Goal: Transaction & Acquisition: Purchase product/service

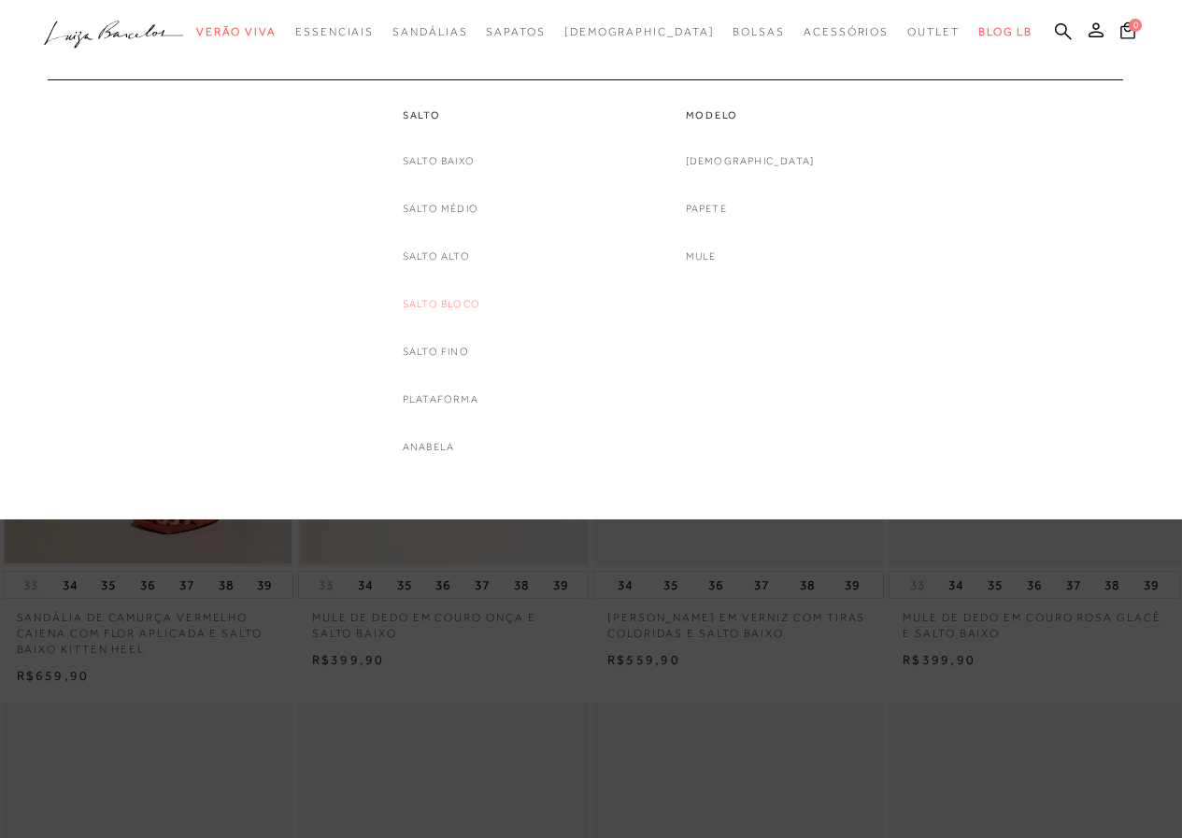
click at [460, 305] on link "Salto Bloco" at bounding box center [442, 304] width 78 height 20
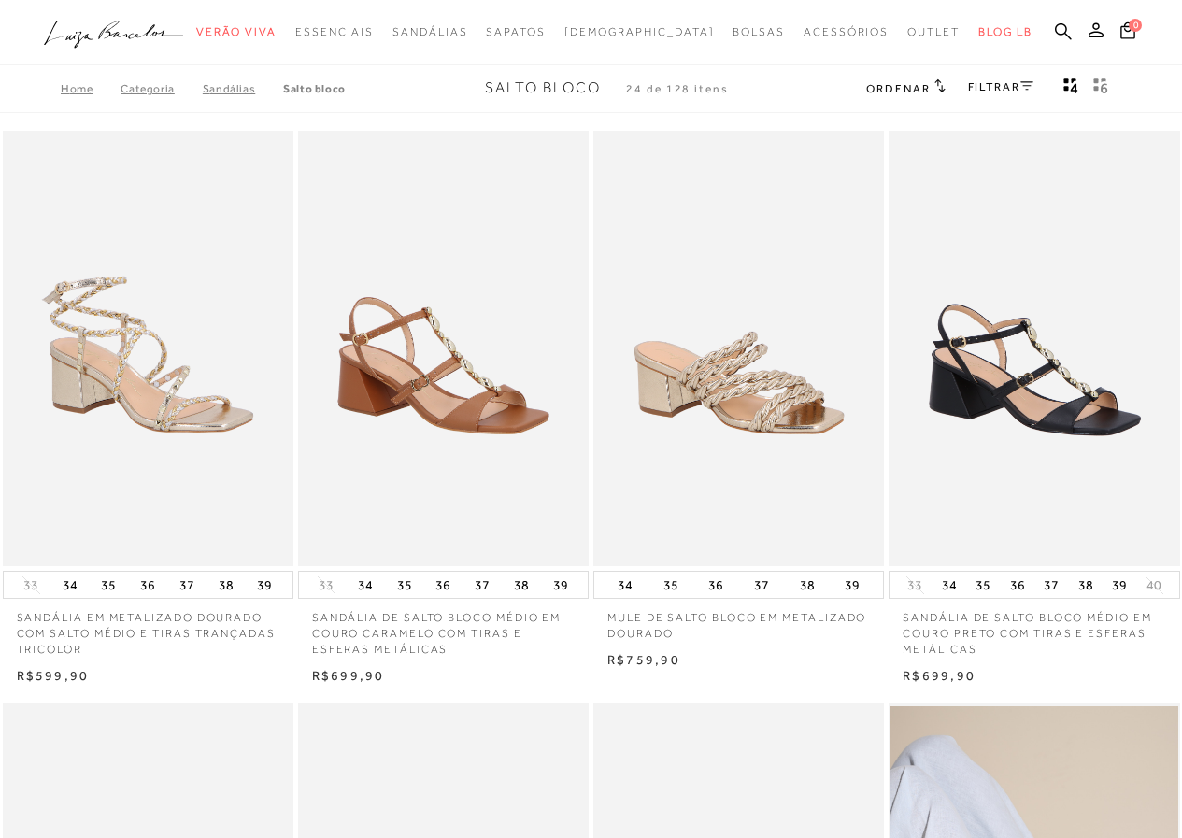
click at [991, 78] on div "FILTRAR" at bounding box center [1000, 89] width 65 height 24
click at [993, 86] on link "FILTRAR" at bounding box center [1000, 86] width 65 height 13
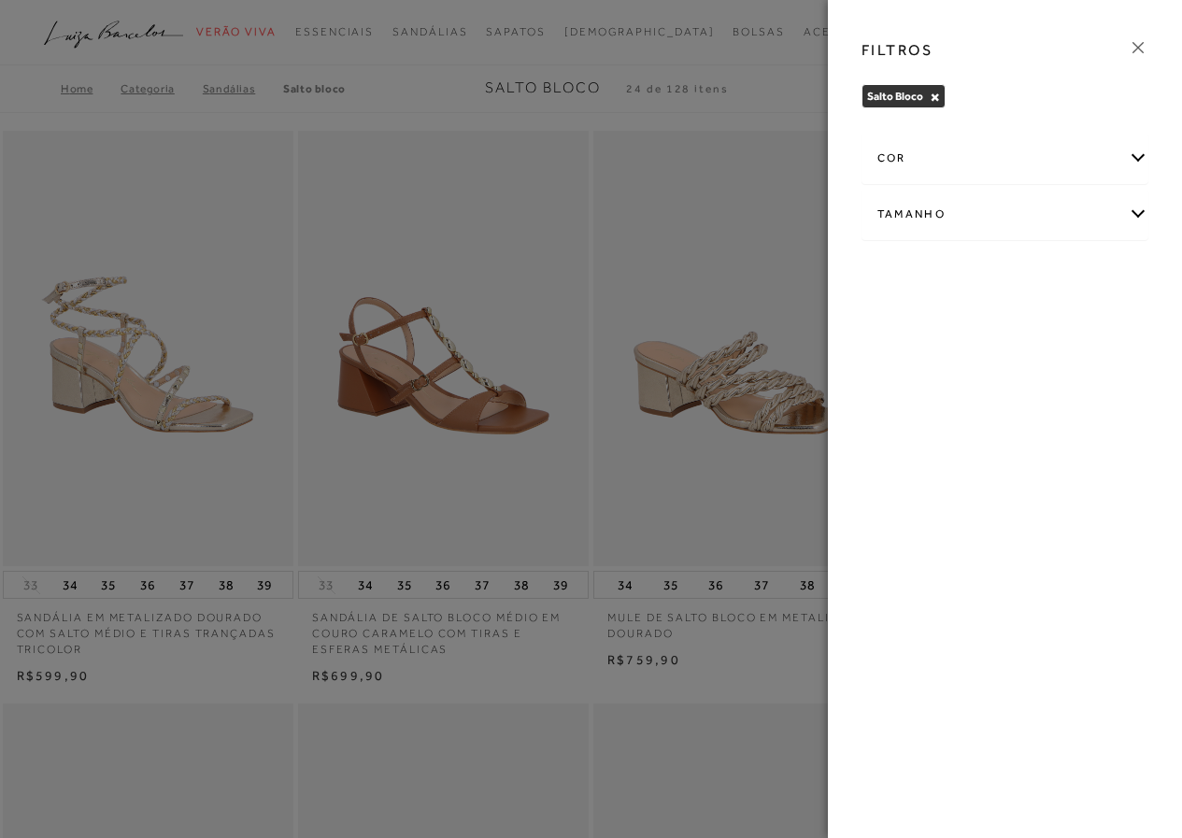
click at [1141, 155] on div "cor" at bounding box center [1005, 159] width 286 height 50
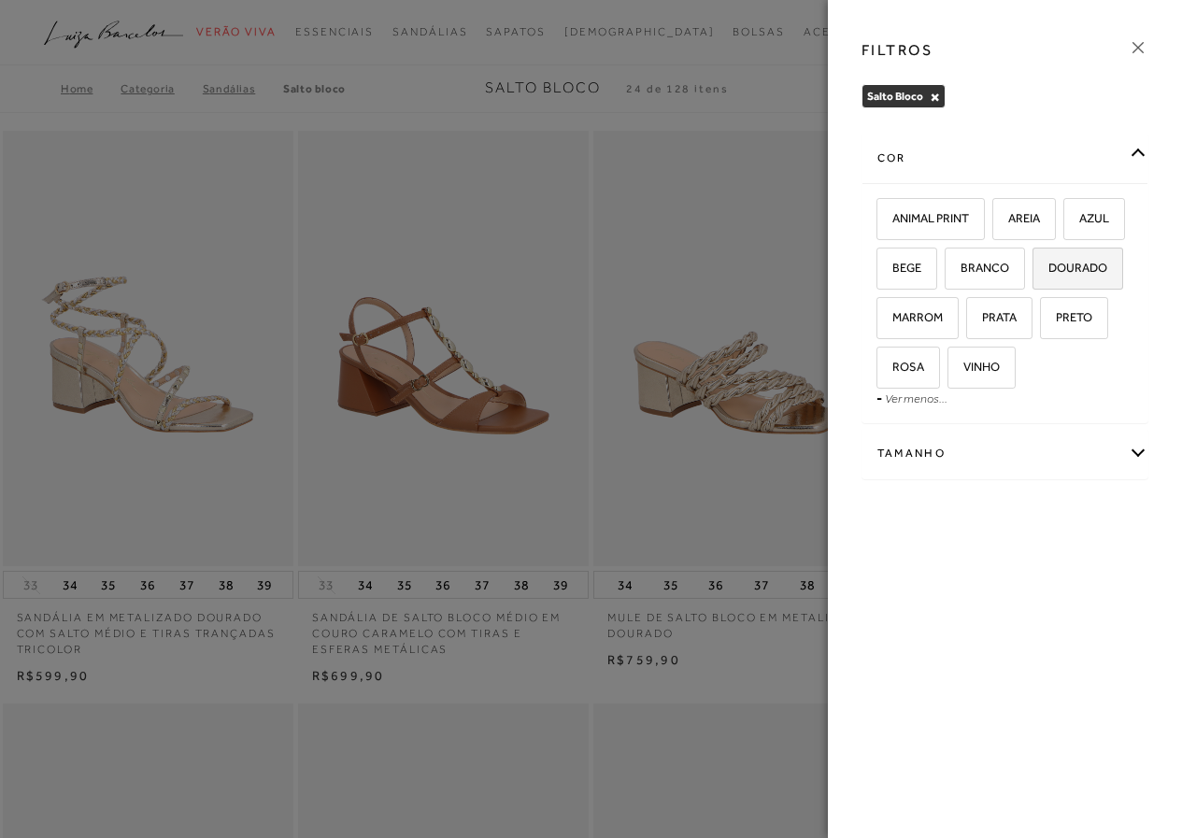
click at [1074, 268] on span "DOURADO" at bounding box center [1070, 268] width 73 height 14
click at [1048, 268] on input "DOURADO" at bounding box center [1038, 271] width 19 height 19
checkbox input "true"
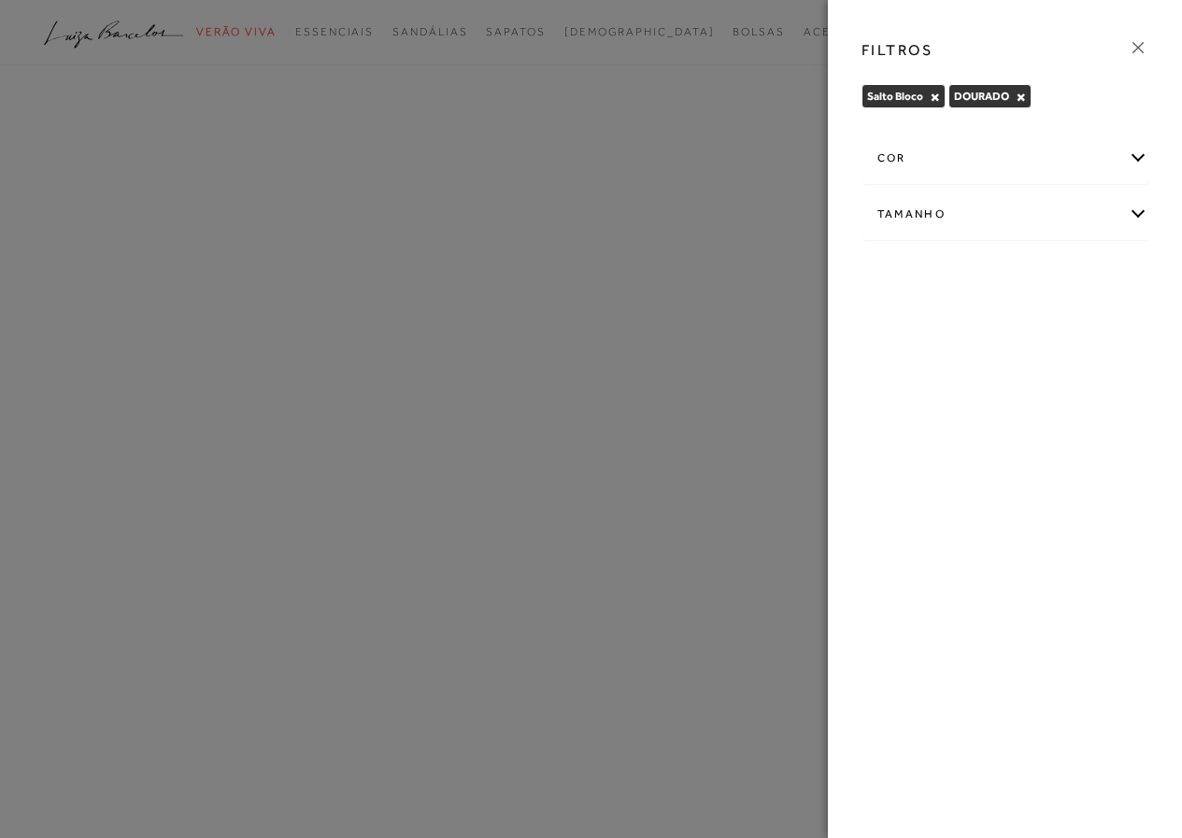
click at [1141, 210] on div "Tamanho" at bounding box center [1005, 215] width 286 height 50
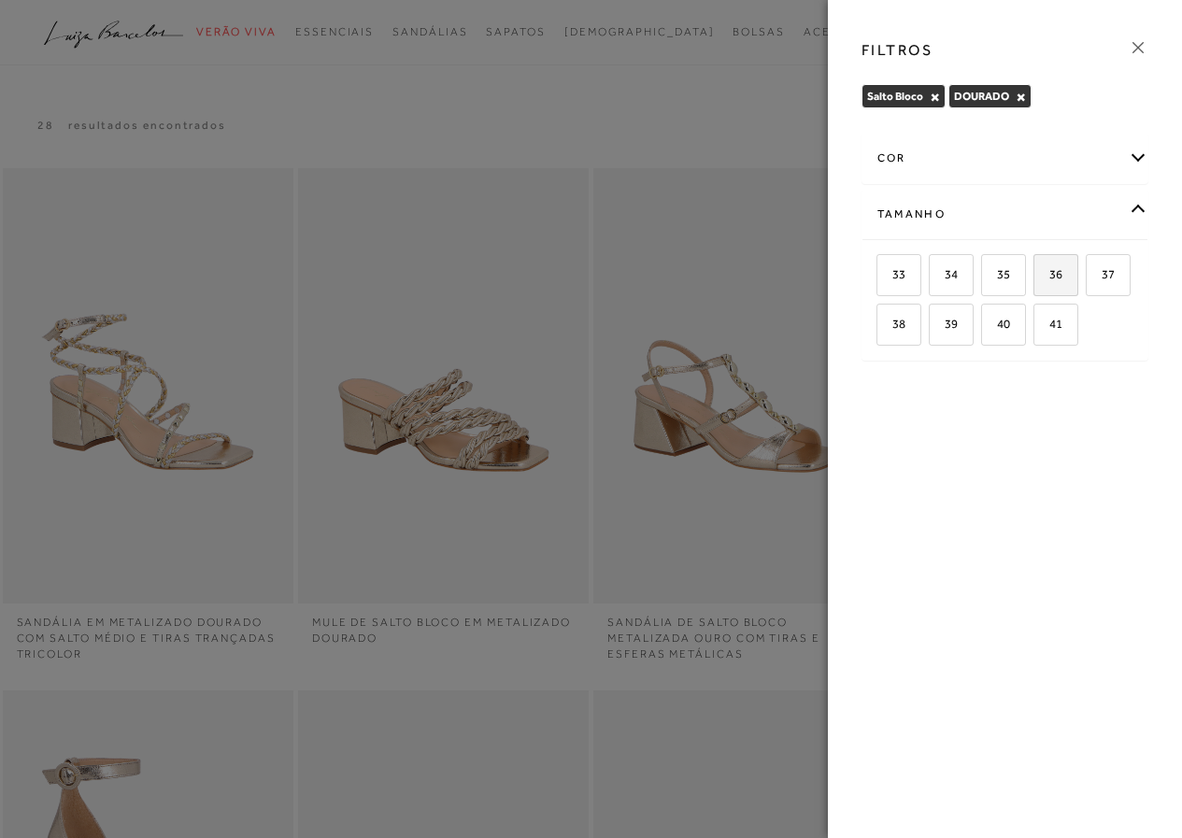
click at [1069, 277] on label "36" at bounding box center [1055, 275] width 43 height 40
click at [1049, 277] on input "36" at bounding box center [1039, 277] width 19 height 19
checkbox input "true"
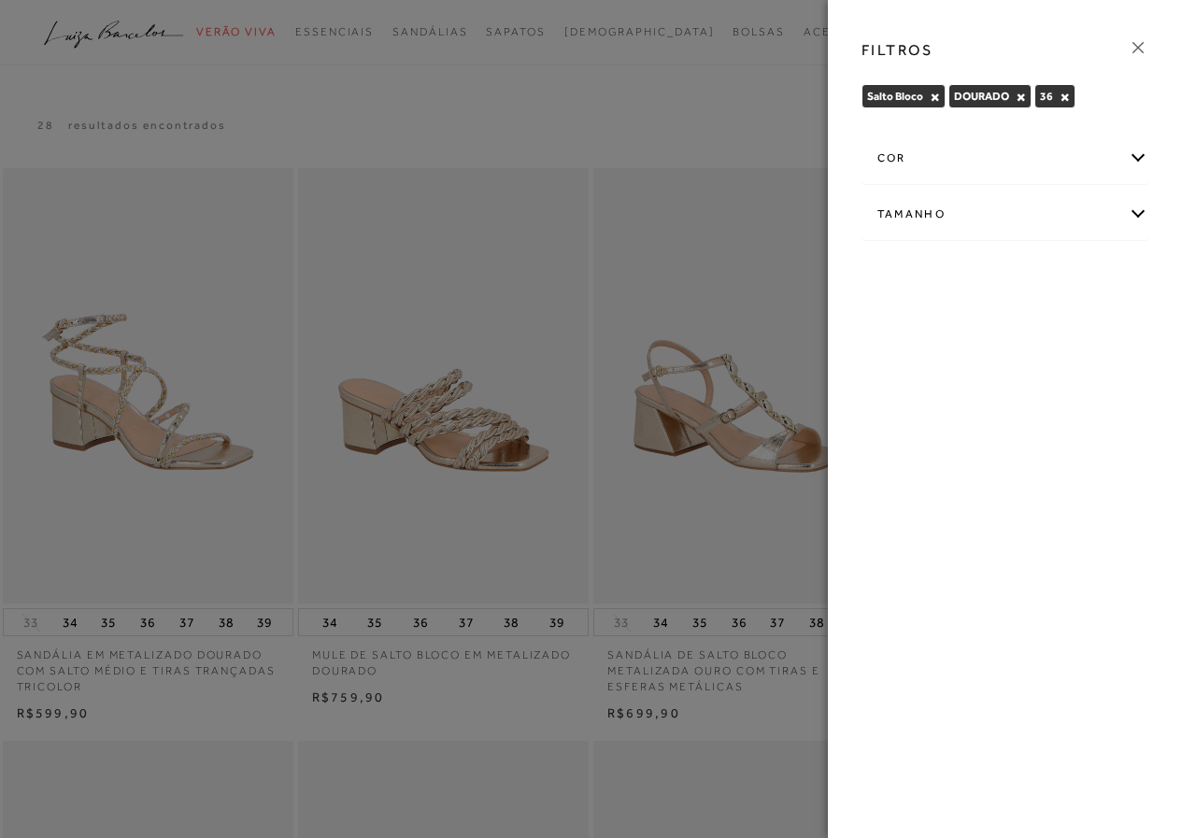
click at [1140, 46] on icon at bounding box center [1137, 47] width 11 height 11
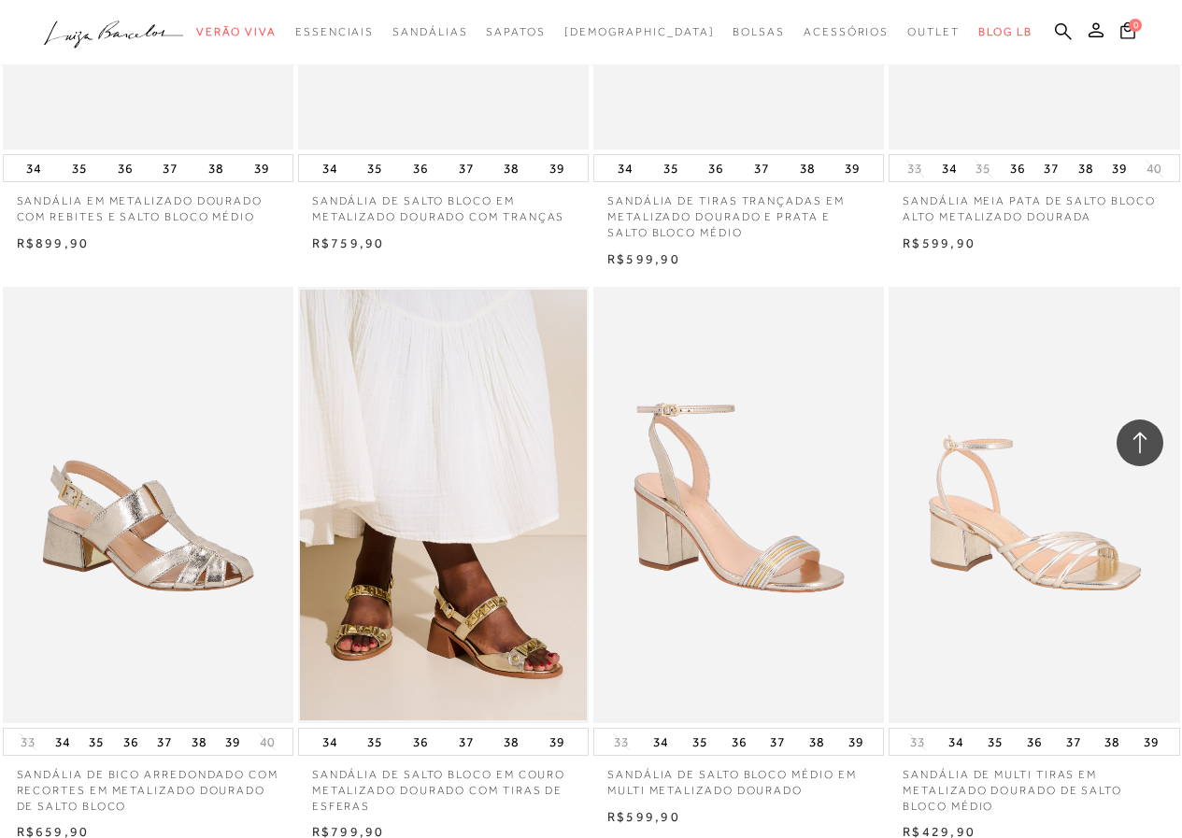
scroll to position [1308, 0]
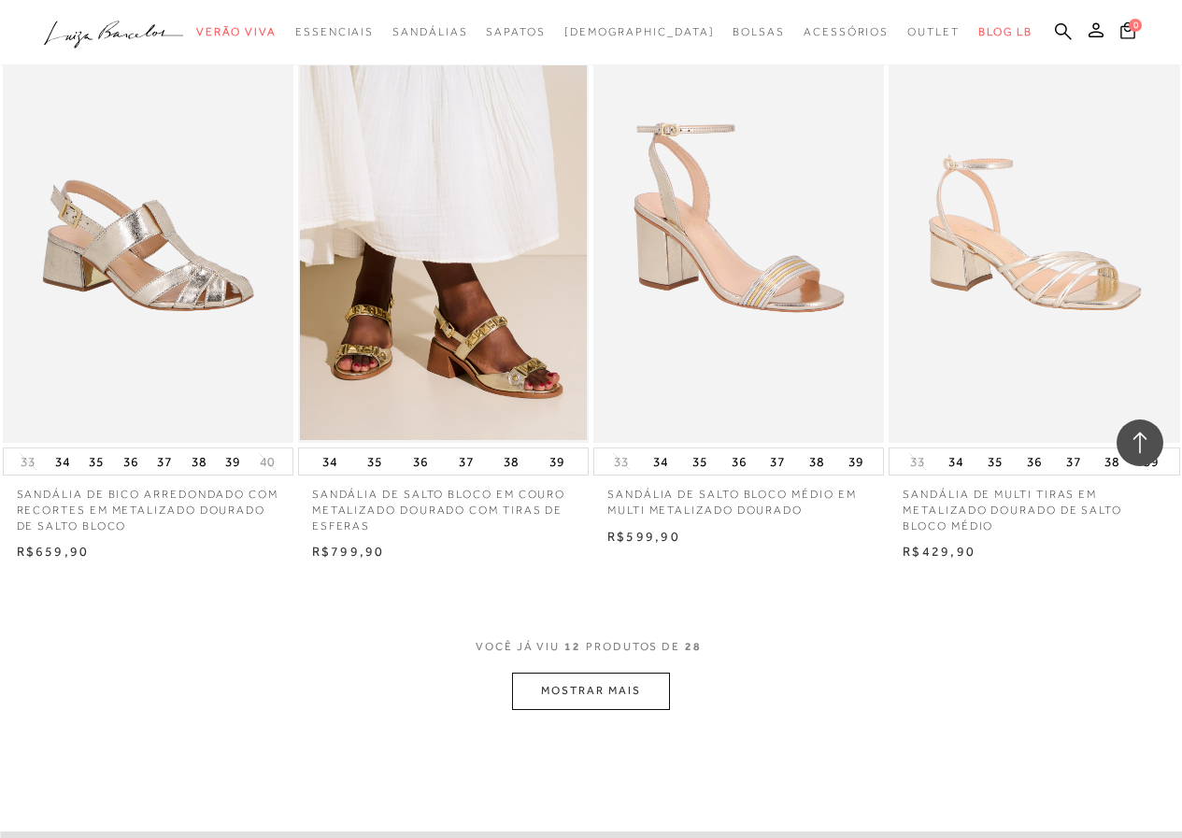
click at [590, 680] on button "MOSTRAR MAIS" at bounding box center [590, 691] width 157 height 36
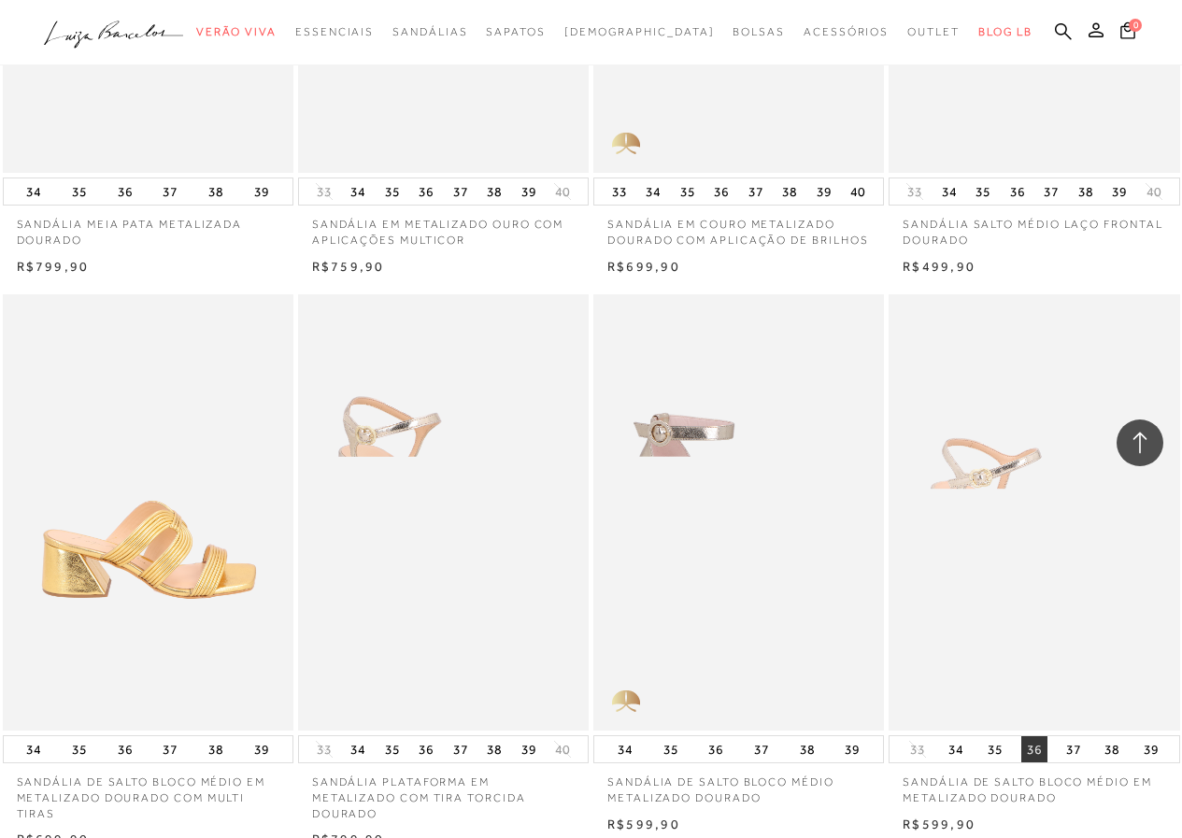
scroll to position [2989, 0]
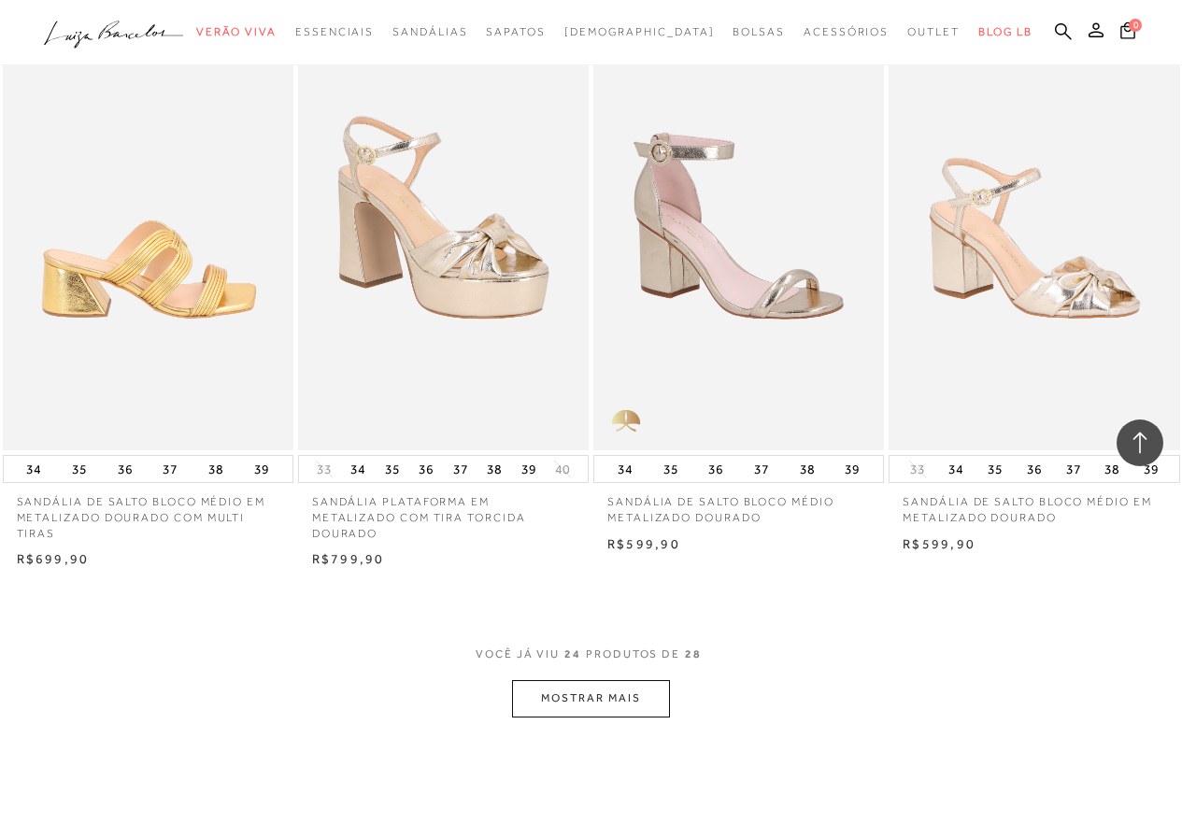
click at [631, 691] on button "MOSTRAR MAIS" at bounding box center [590, 698] width 157 height 36
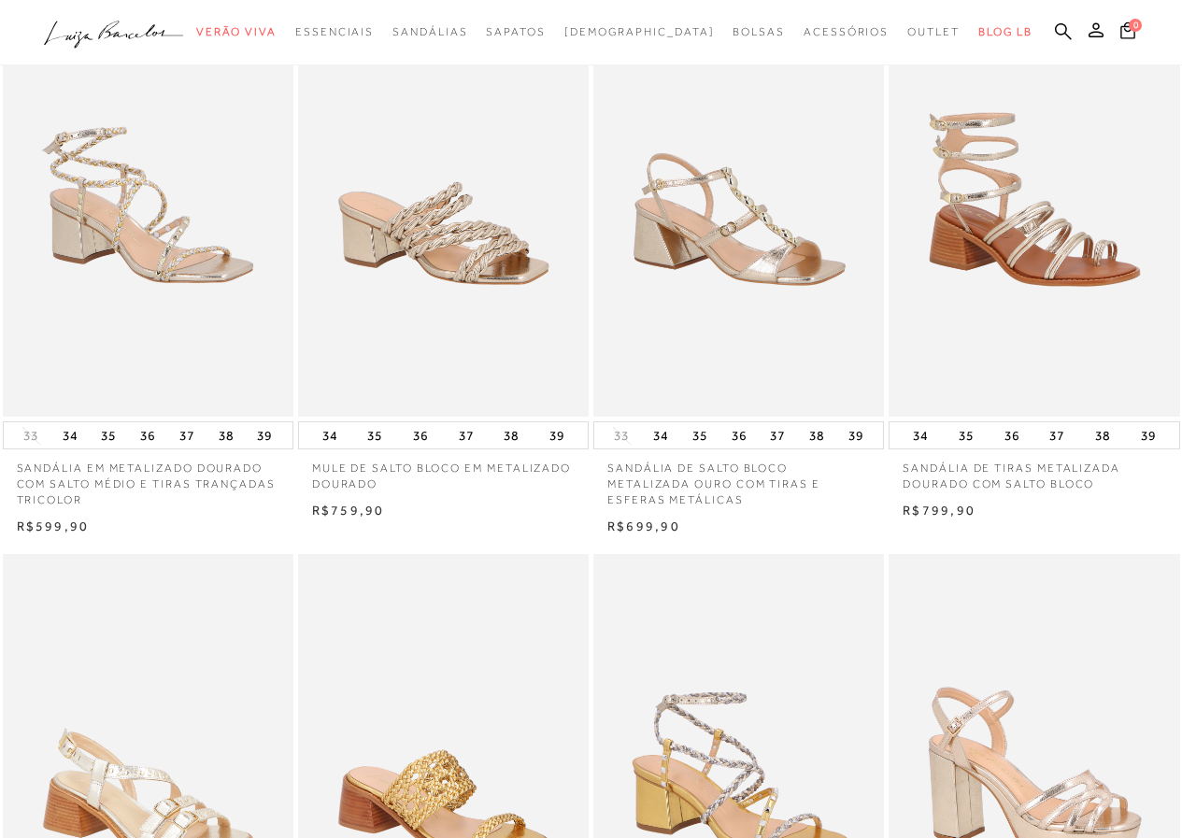
scroll to position [0, 0]
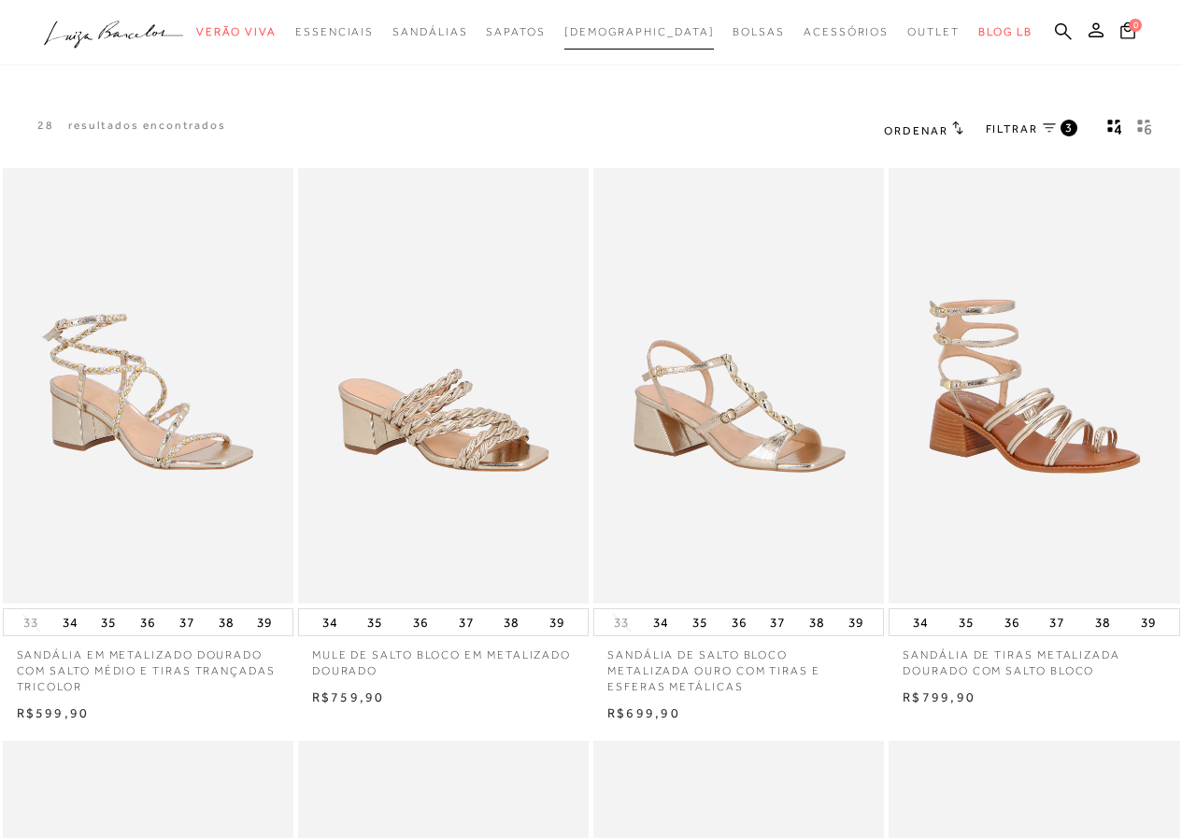
click at [637, 26] on span "[DEMOGRAPHIC_DATA]" at bounding box center [639, 31] width 150 height 13
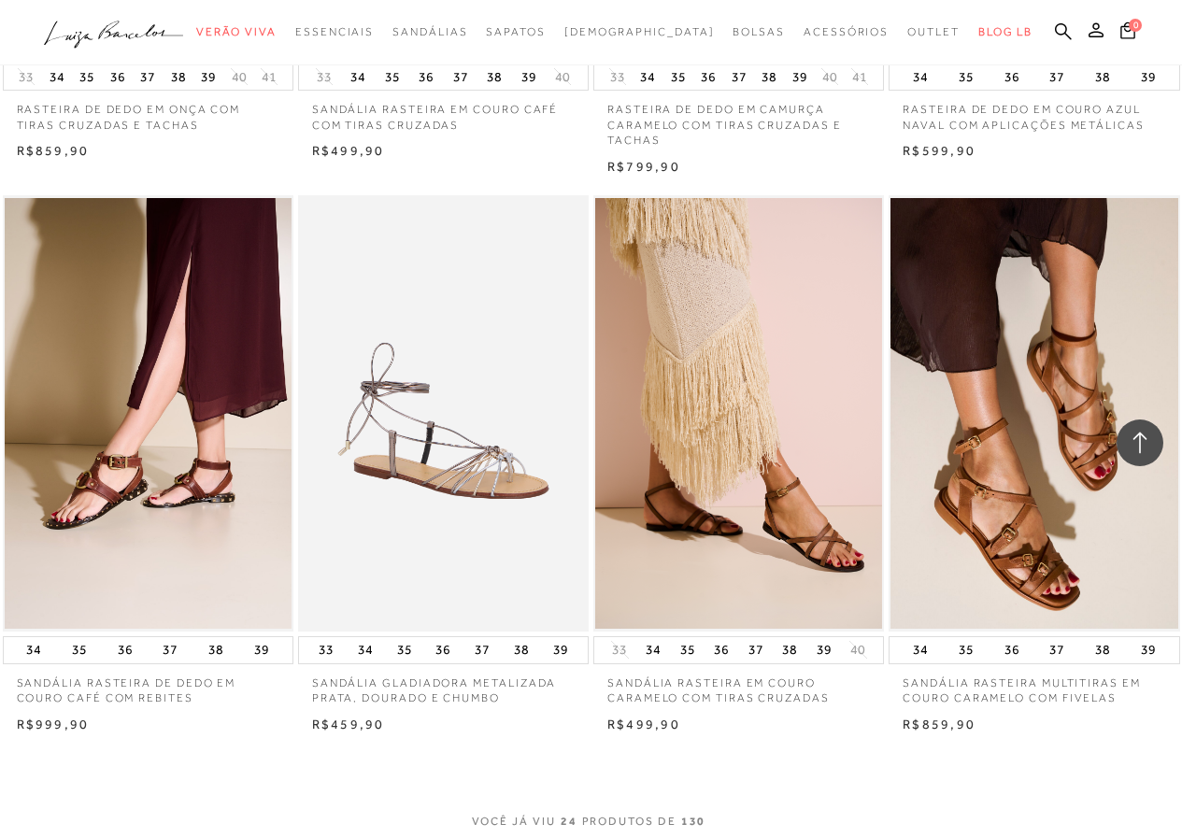
scroll to position [2989, 0]
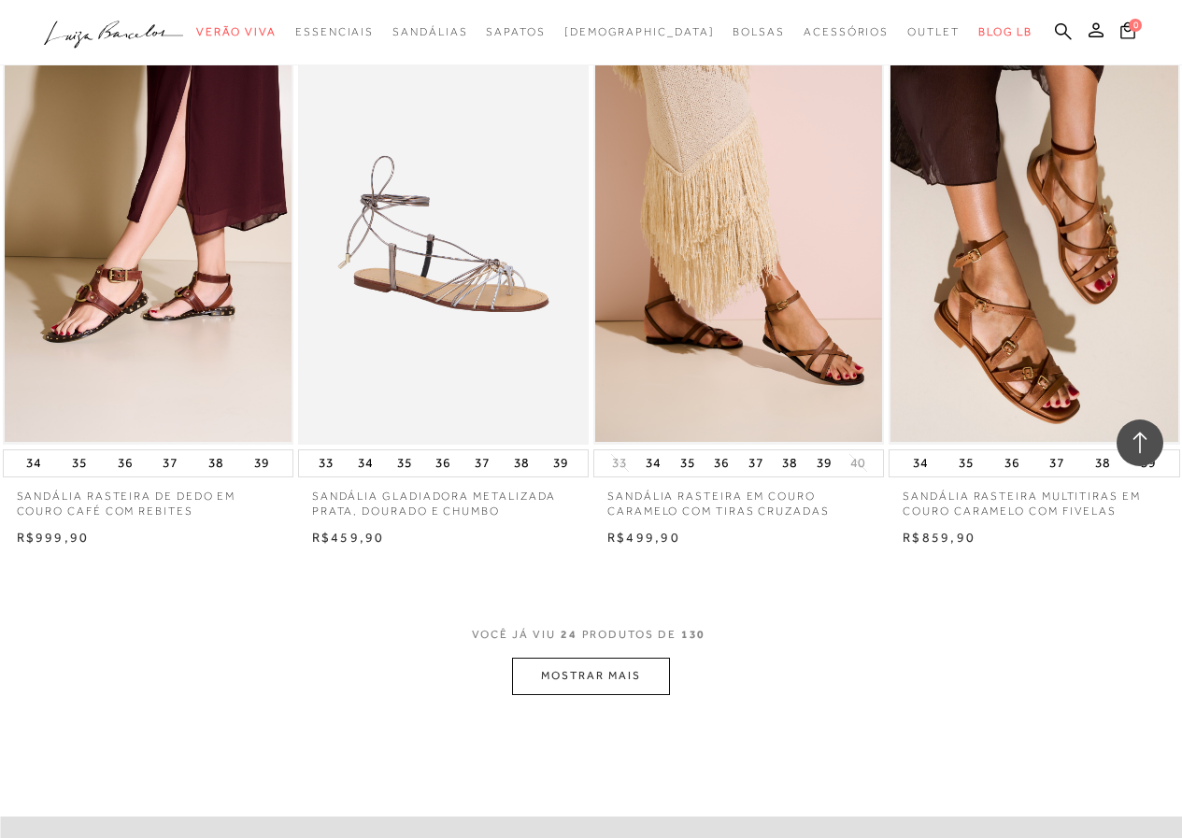
click at [597, 679] on button "MOSTRAR MAIS" at bounding box center [590, 676] width 157 height 36
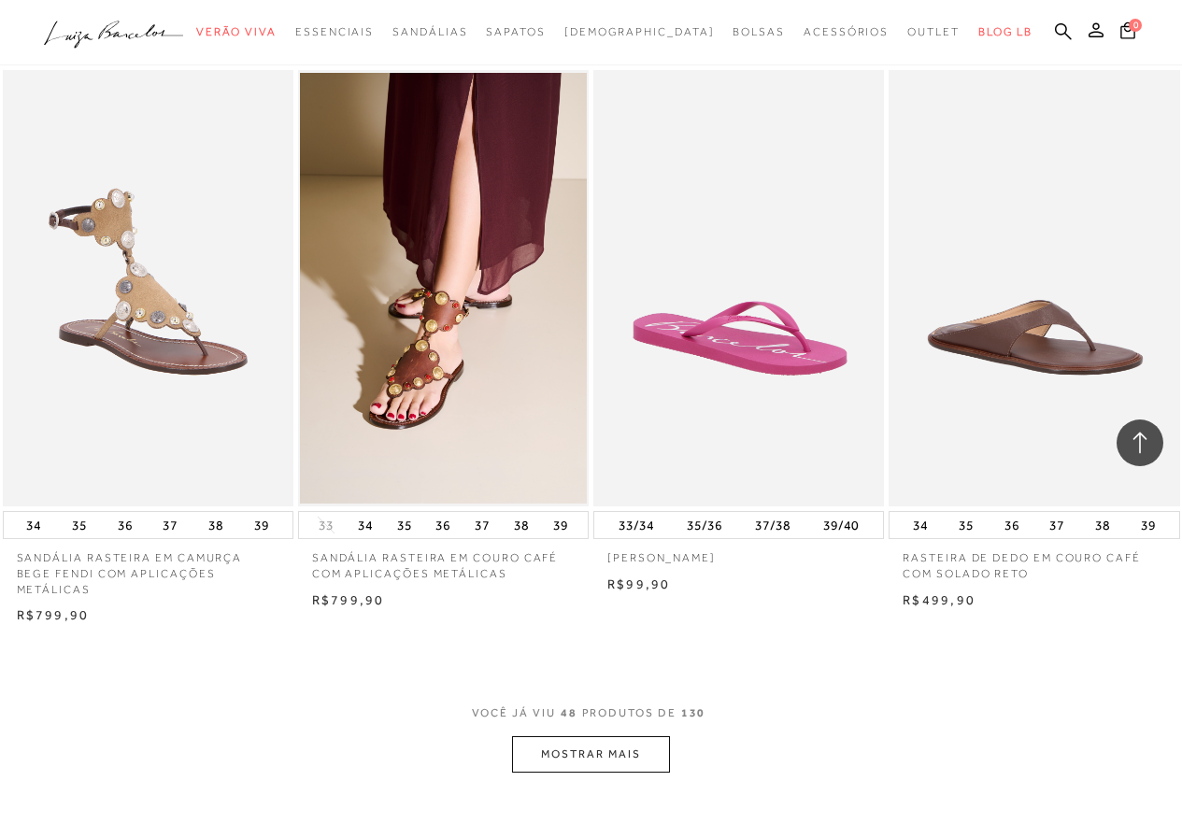
scroll to position [6445, 0]
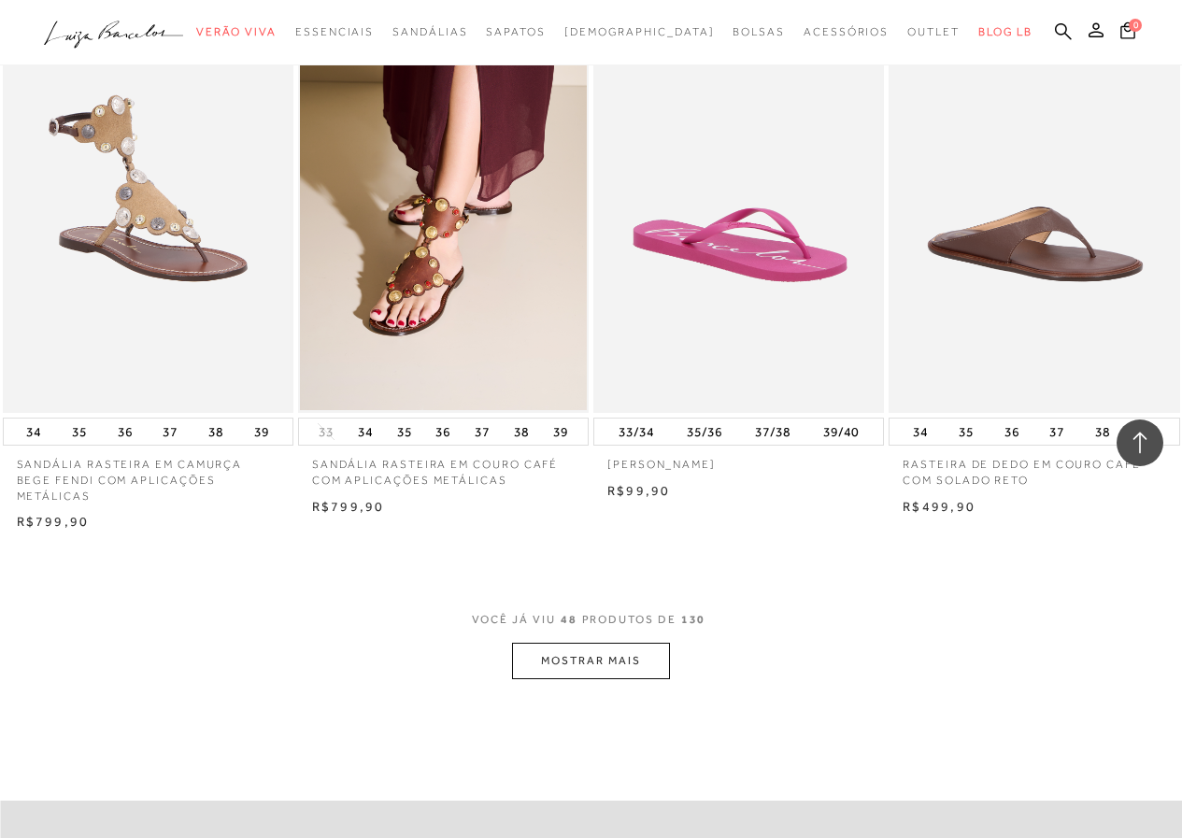
click at [605, 644] on button "MOSTRAR MAIS" at bounding box center [590, 661] width 157 height 36
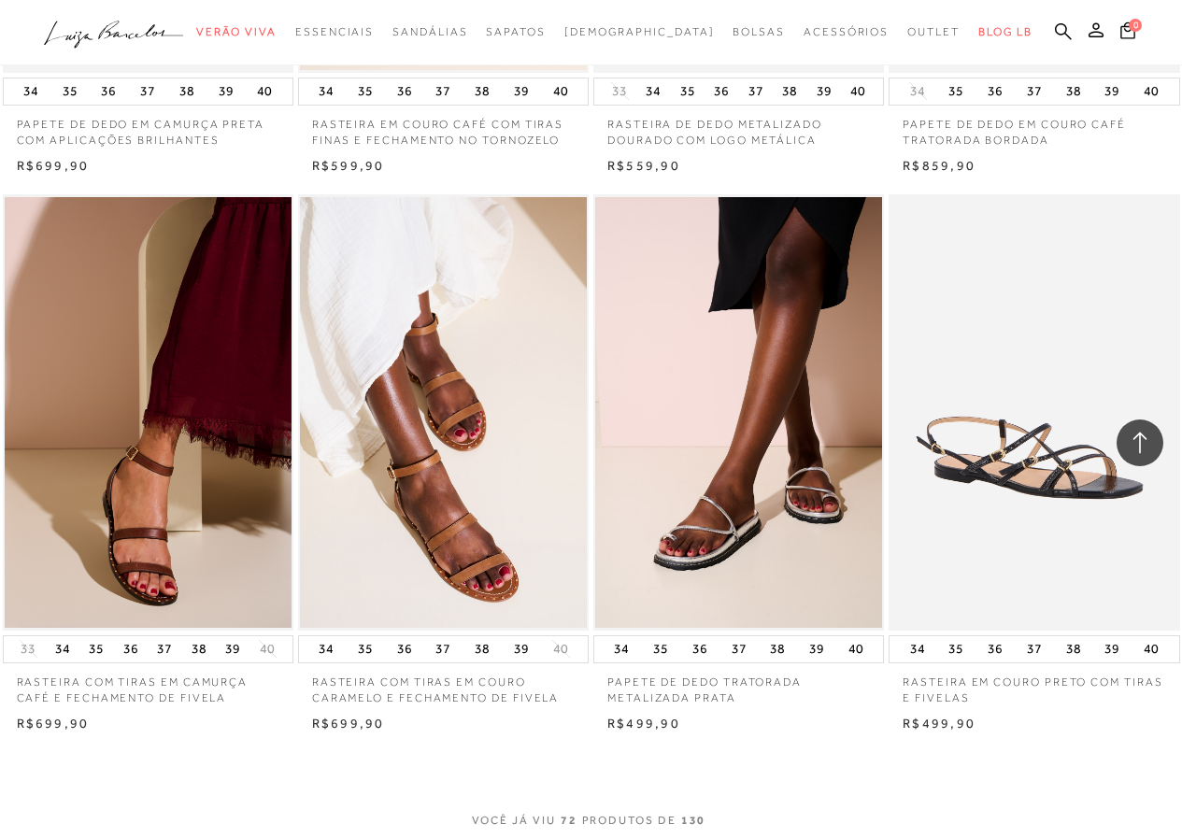
scroll to position [9715, 0]
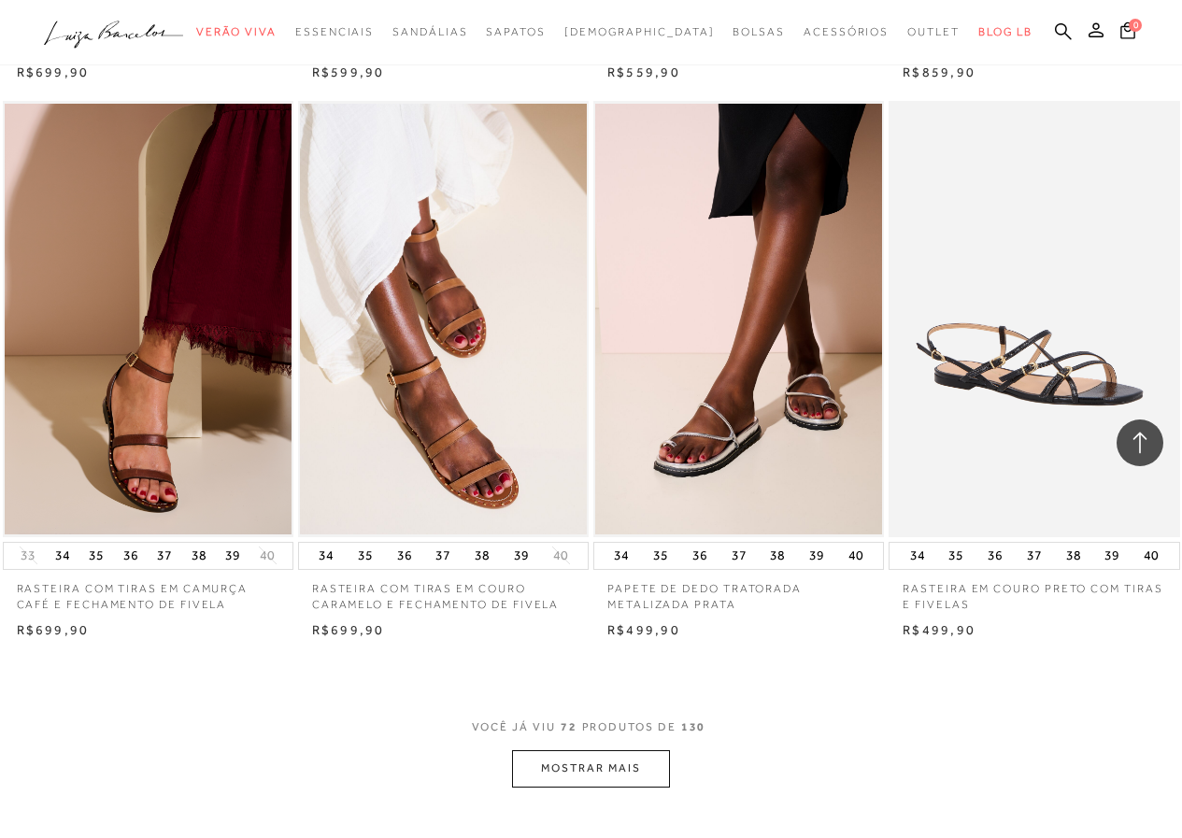
click at [605, 762] on button "MOSTRAR MAIS" at bounding box center [590, 768] width 157 height 36
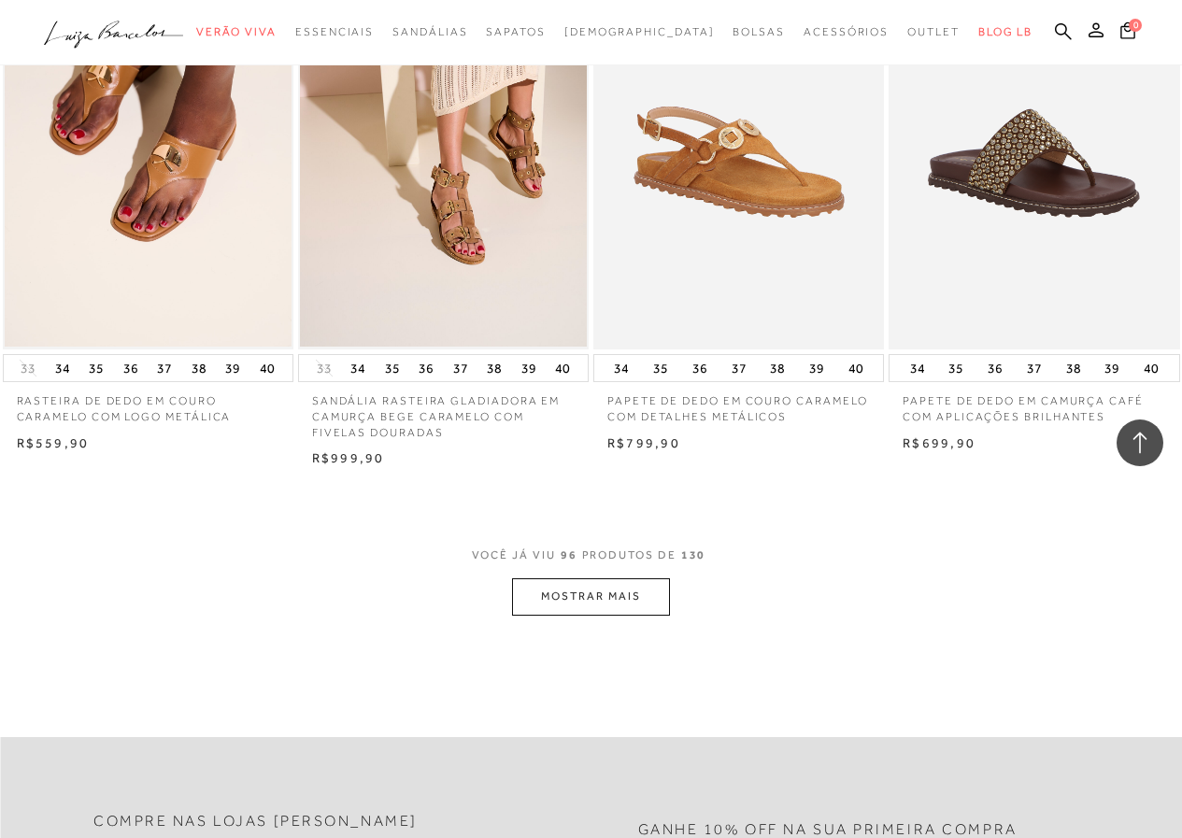
scroll to position [13358, 0]
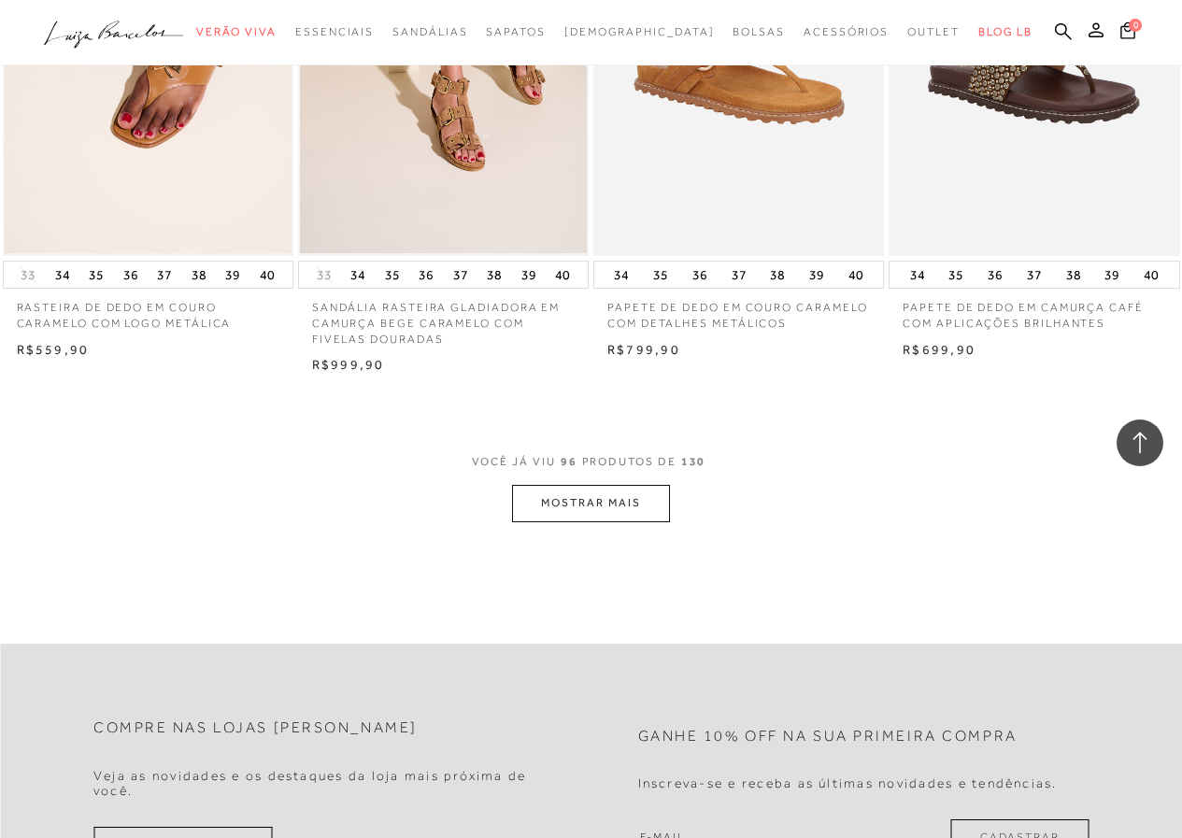
click at [585, 490] on button "MOSTRAR MAIS" at bounding box center [590, 503] width 157 height 36
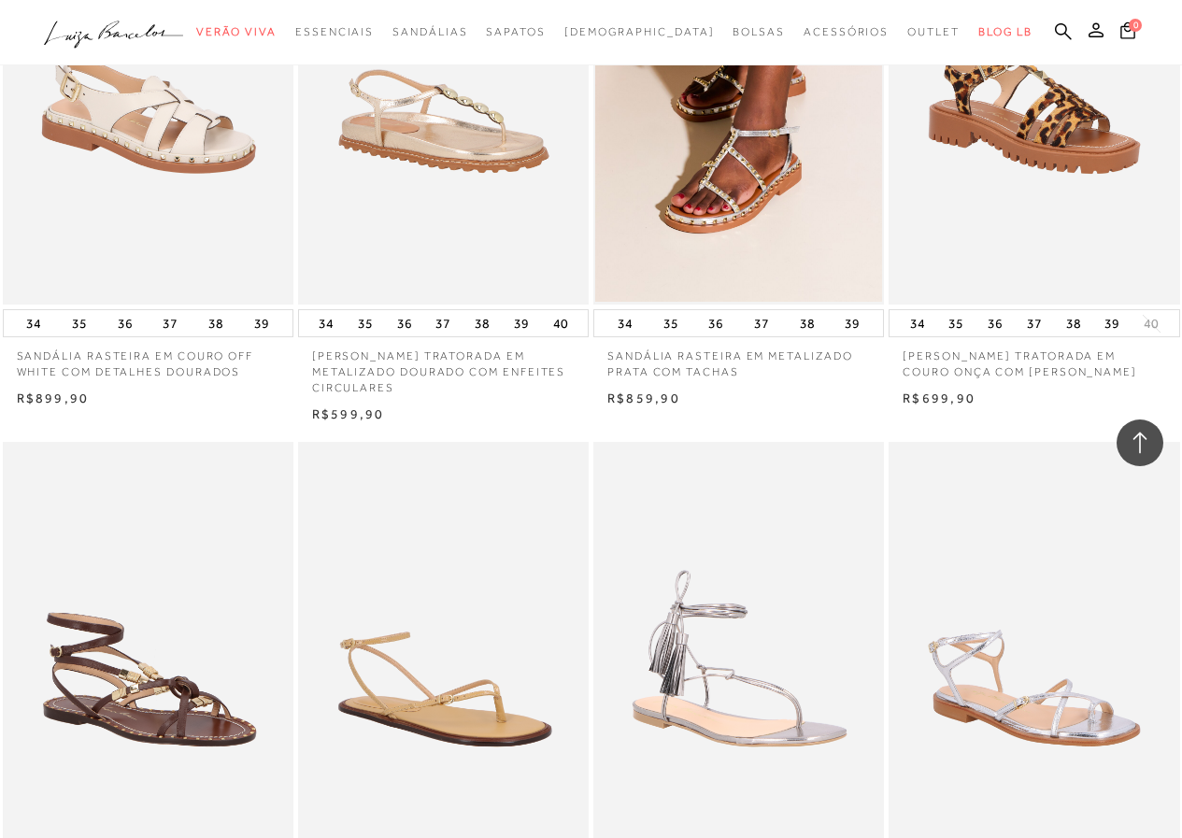
scroll to position [16534, 0]
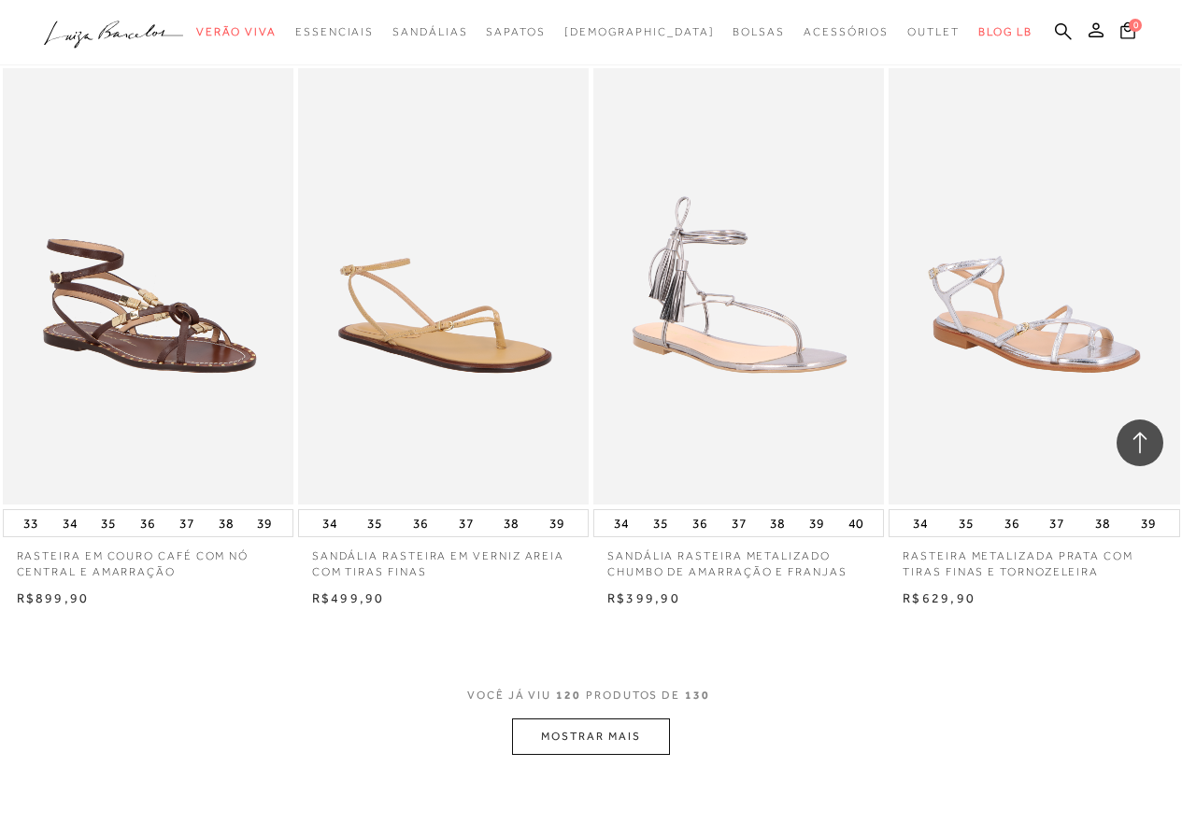
click at [588, 718] on button "MOSTRAR MAIS" at bounding box center [590, 736] width 157 height 36
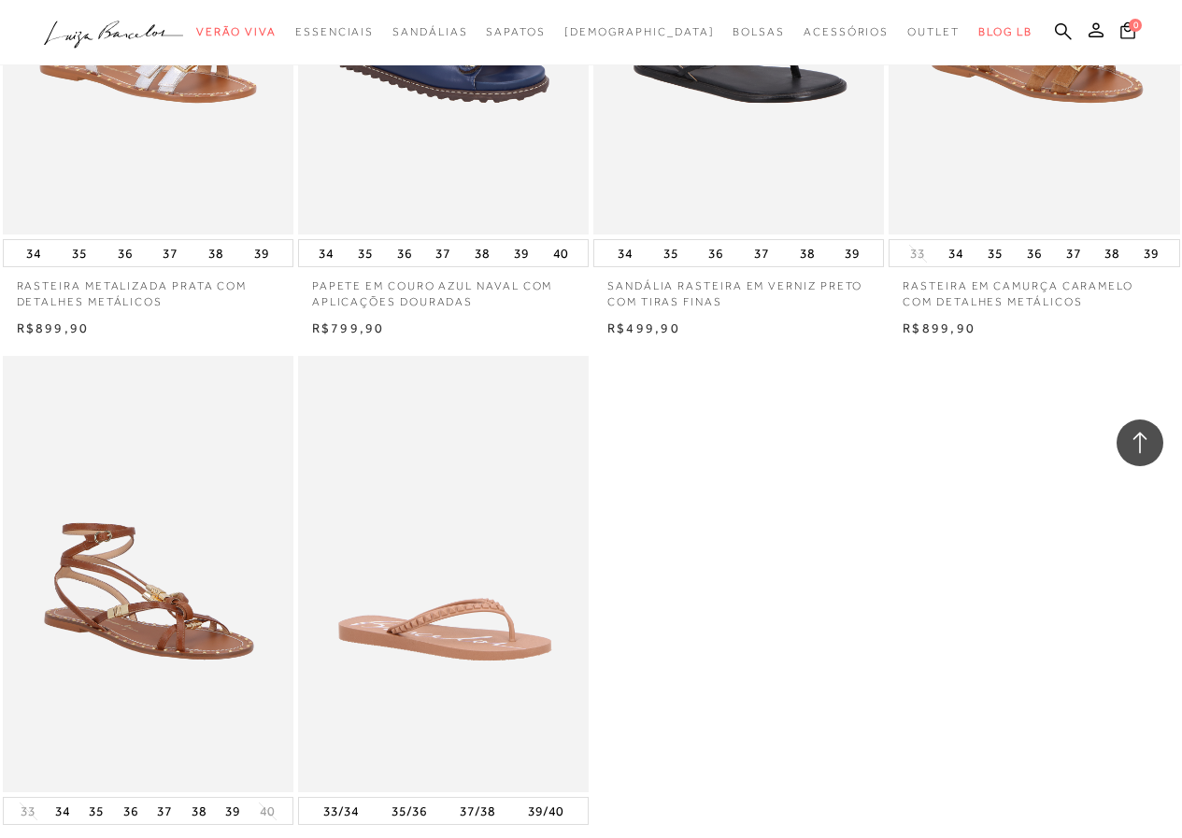
scroll to position [18308, 0]
